Goal: Task Accomplishment & Management: Manage account settings

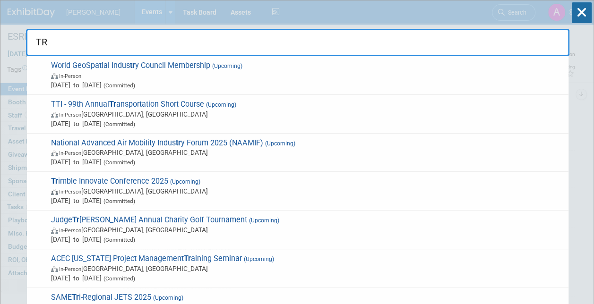
type input "T"
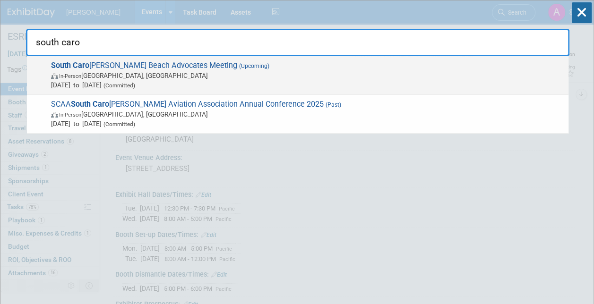
type input "south caro"
click at [110, 65] on span "South Caro lina Beach Advocates Meeting (Upcoming) In-Person Hilton Head Island…" at bounding box center [305, 75] width 515 height 29
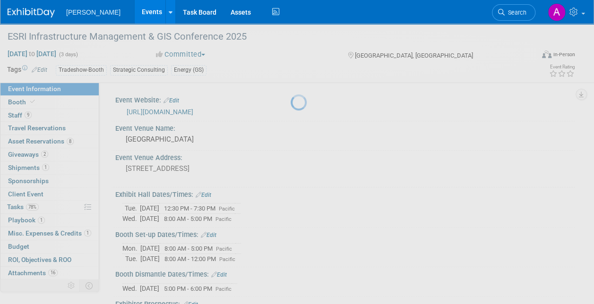
click at [291, 65] on div at bounding box center [297, 152] width 13 height 304
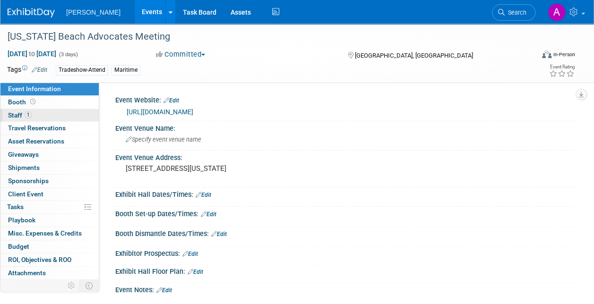
click at [22, 114] on span "Staff 1" at bounding box center [20, 115] width 24 height 8
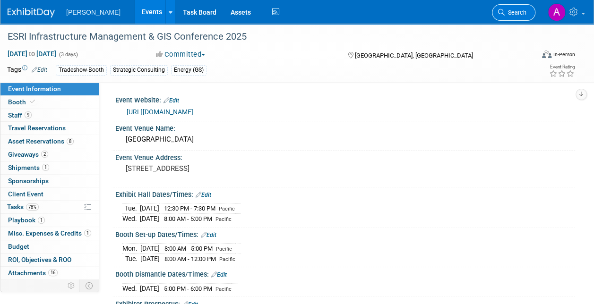
click at [509, 11] on span "Search" at bounding box center [516, 12] width 22 height 7
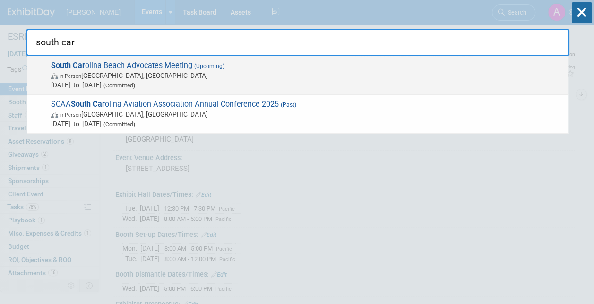
type input "south car"
click at [113, 69] on span "South Car olina Beach Advocates Meeting (Upcoming) In-Person [GEOGRAPHIC_DATA],…" at bounding box center [305, 75] width 515 height 29
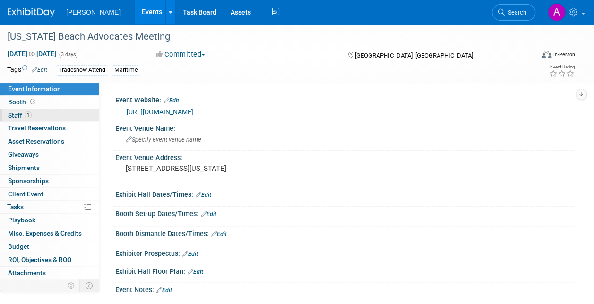
click at [22, 112] on span "Staff 1" at bounding box center [20, 115] width 24 height 8
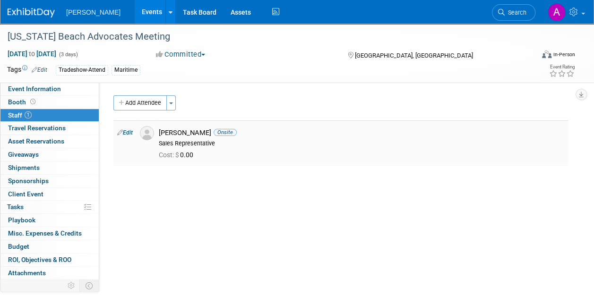
click at [127, 132] on link "Edit" at bounding box center [125, 132] width 16 height 7
select select "6947a0b6-8247-4b2f-a356-c358b2c60b12"
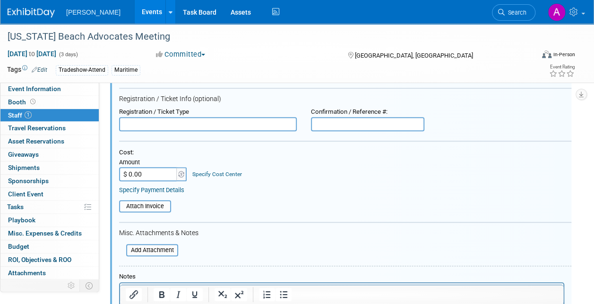
scroll to position [154, 0]
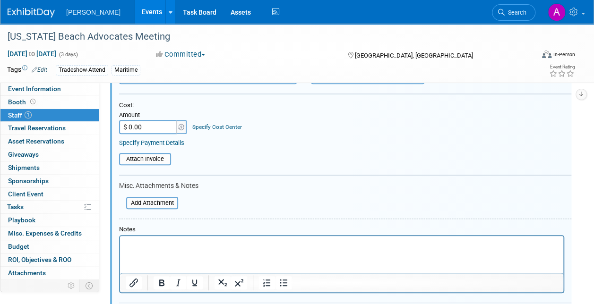
click at [126, 244] on p "Rich Text Area. Press ALT-0 for help." at bounding box center [342, 244] width 432 height 9
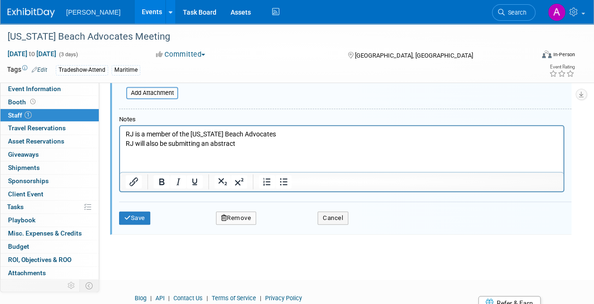
scroll to position [296, 0]
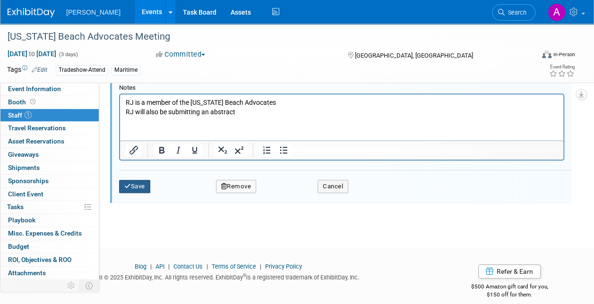
click at [134, 185] on button "Save" at bounding box center [134, 186] width 31 height 13
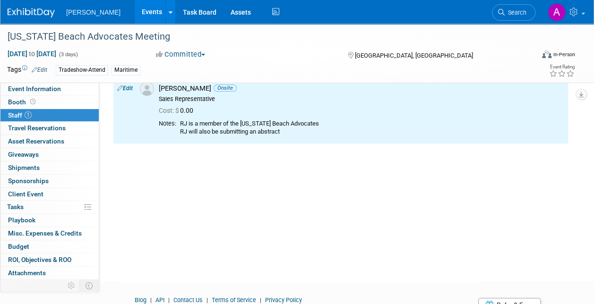
scroll to position [0, 0]
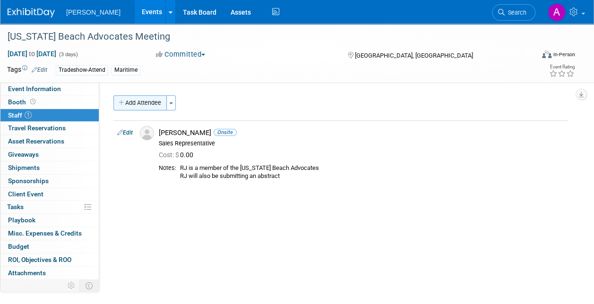
click at [139, 103] on button "Add Attendee" at bounding box center [139, 102] width 53 height 15
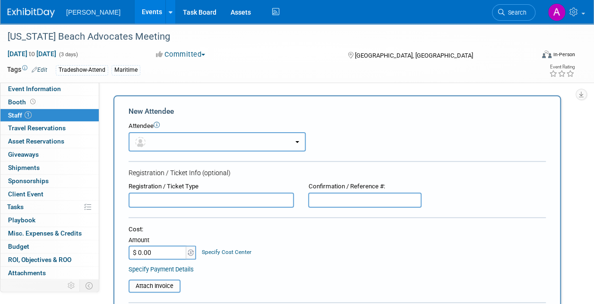
click at [163, 142] on button "button" at bounding box center [217, 141] width 177 height 19
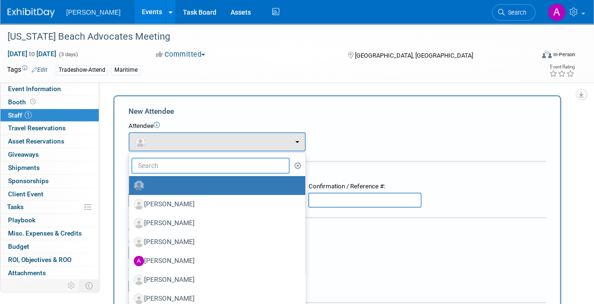
click at [146, 163] on input "text" at bounding box center [210, 166] width 158 height 16
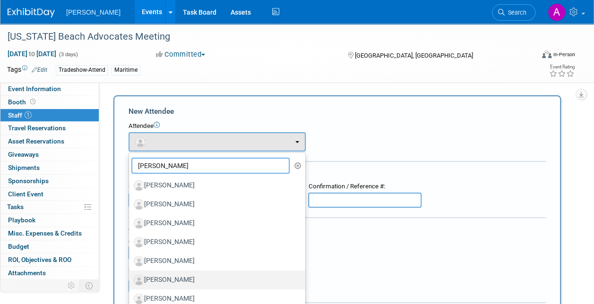
type input "greg"
click at [193, 275] on label "[PERSON_NAME]" at bounding box center [215, 280] width 162 height 15
click at [130, 276] on input "[PERSON_NAME]" at bounding box center [127, 279] width 6 height 6
select select "b5ea091b-3688-46cd-8440-7d5aafb7a3e1"
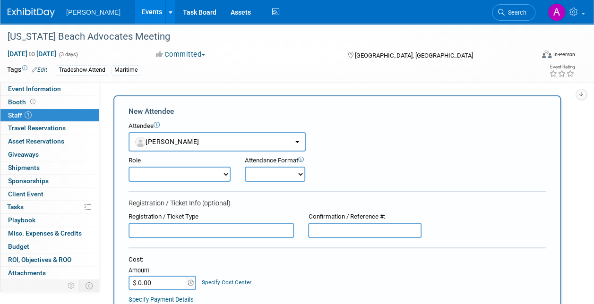
click at [226, 173] on select "Demonstrator Host Planner Presenter Sales Representative Set-up/Dismantle Crew …" at bounding box center [180, 174] width 102 height 15
select select "4"
click at [129, 167] on select "Demonstrator Host Planner Presenter Sales Representative Set-up/Dismantle Crew …" at bounding box center [180, 174] width 102 height 15
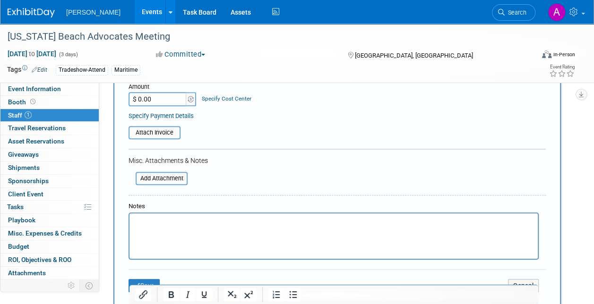
scroll to position [189, 0]
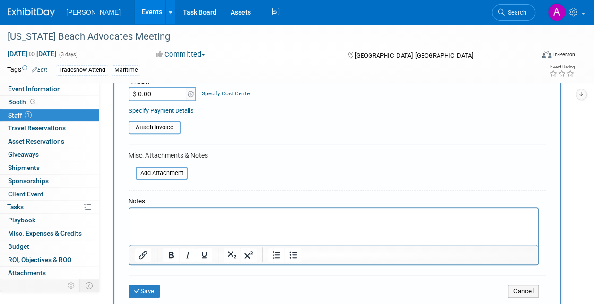
click at [139, 216] on p "Rich Text Area. Press ALT-0 for help." at bounding box center [333, 216] width 397 height 9
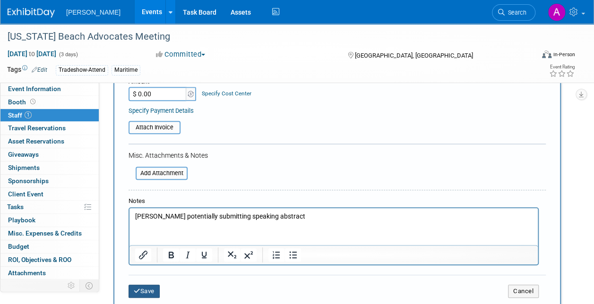
click at [153, 290] on button "Save" at bounding box center [144, 291] width 31 height 13
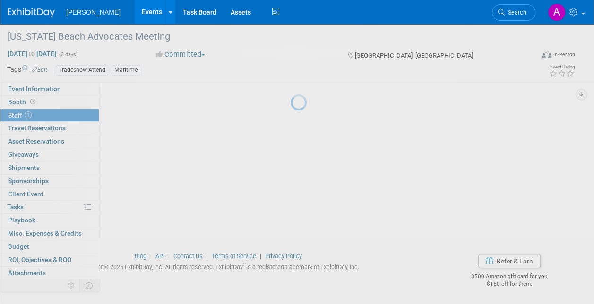
scroll to position [88, 0]
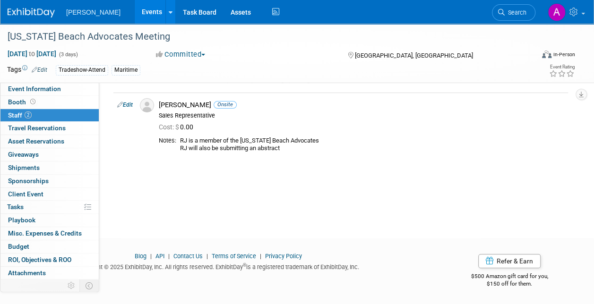
click at [18, 114] on span "Staff 2" at bounding box center [20, 115] width 24 height 8
